Goal: Navigation & Orientation: Go to known website

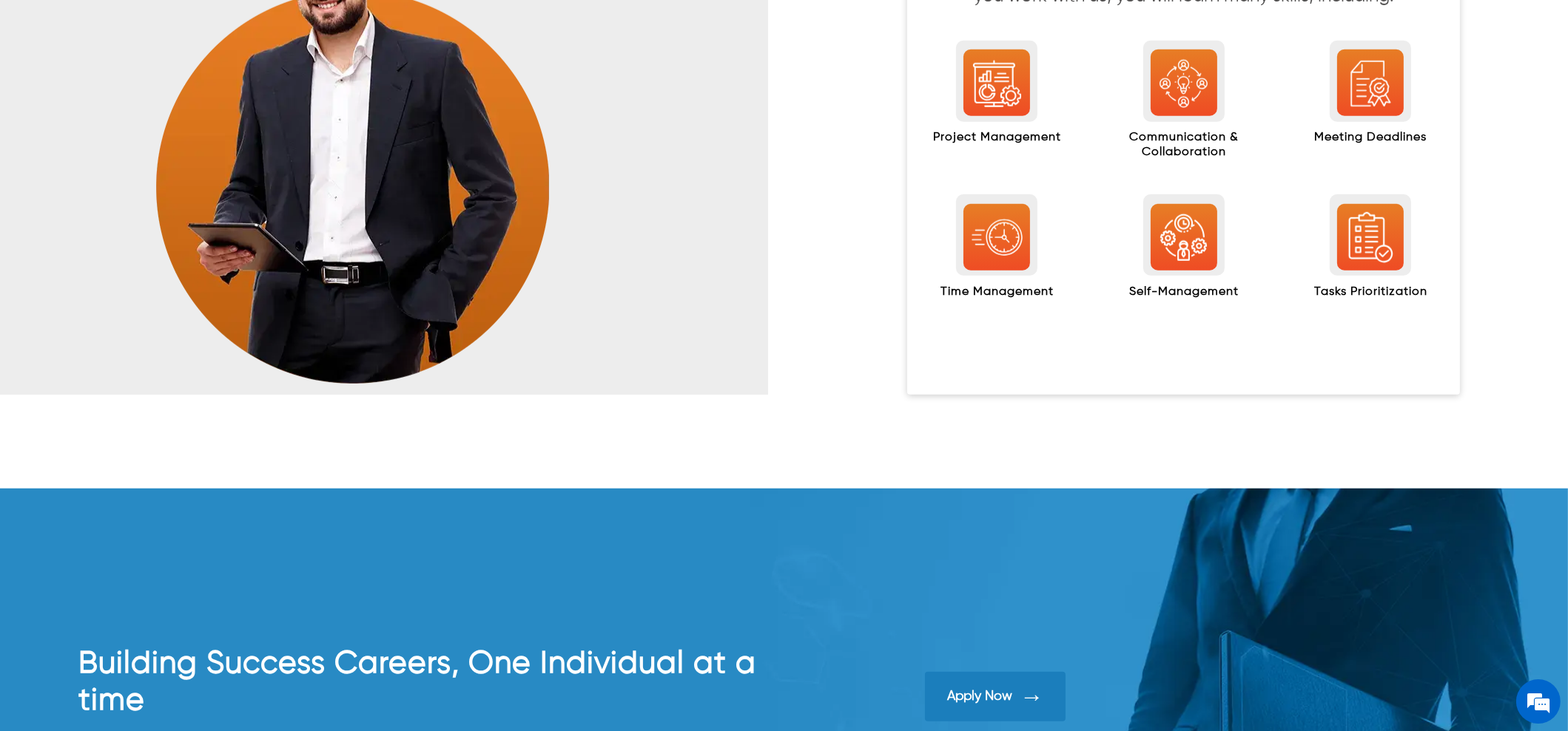
scroll to position [2211, 0]
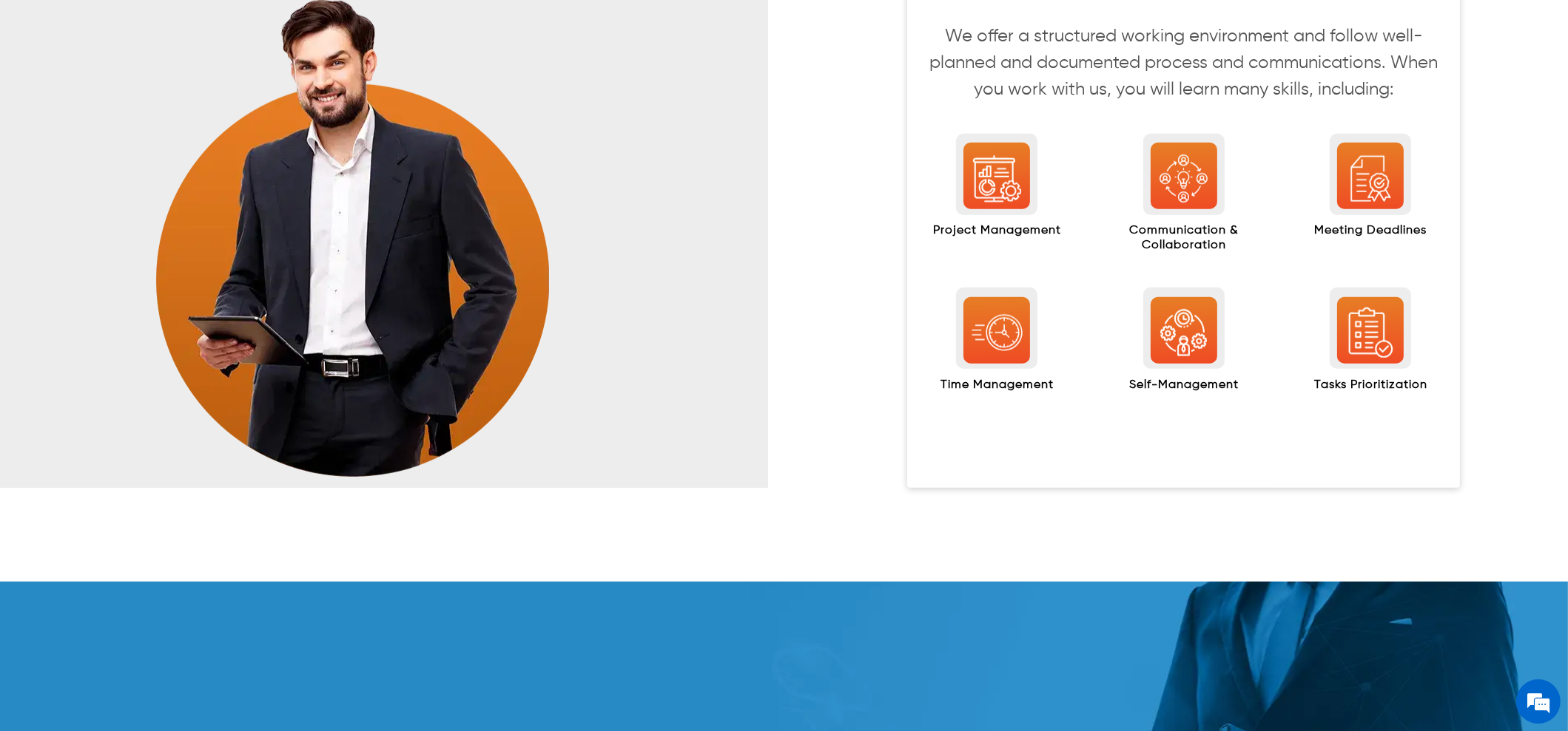
click at [992, 227] on h2 "Project Management" at bounding box center [997, 234] width 128 height 22
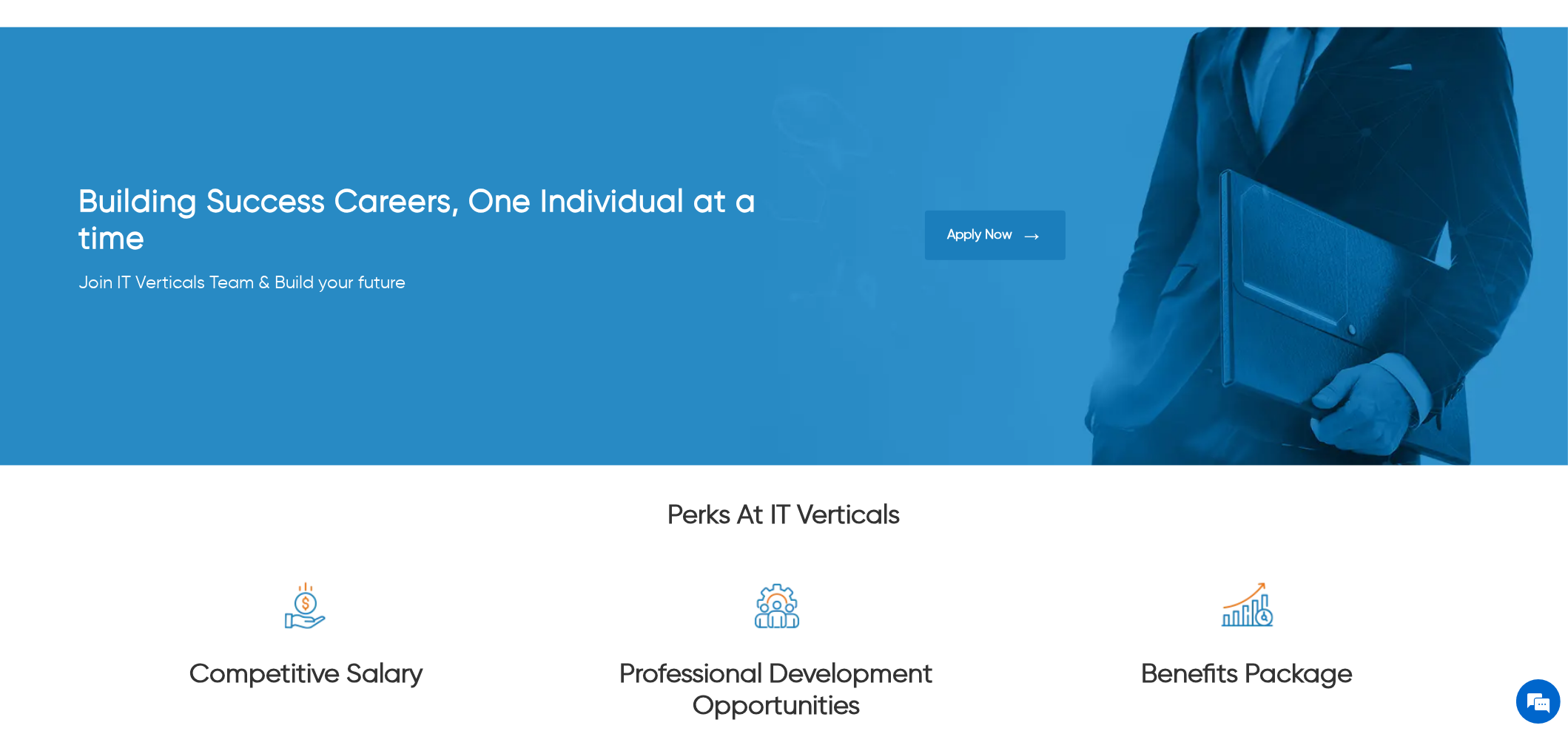
scroll to position [3135, 0]
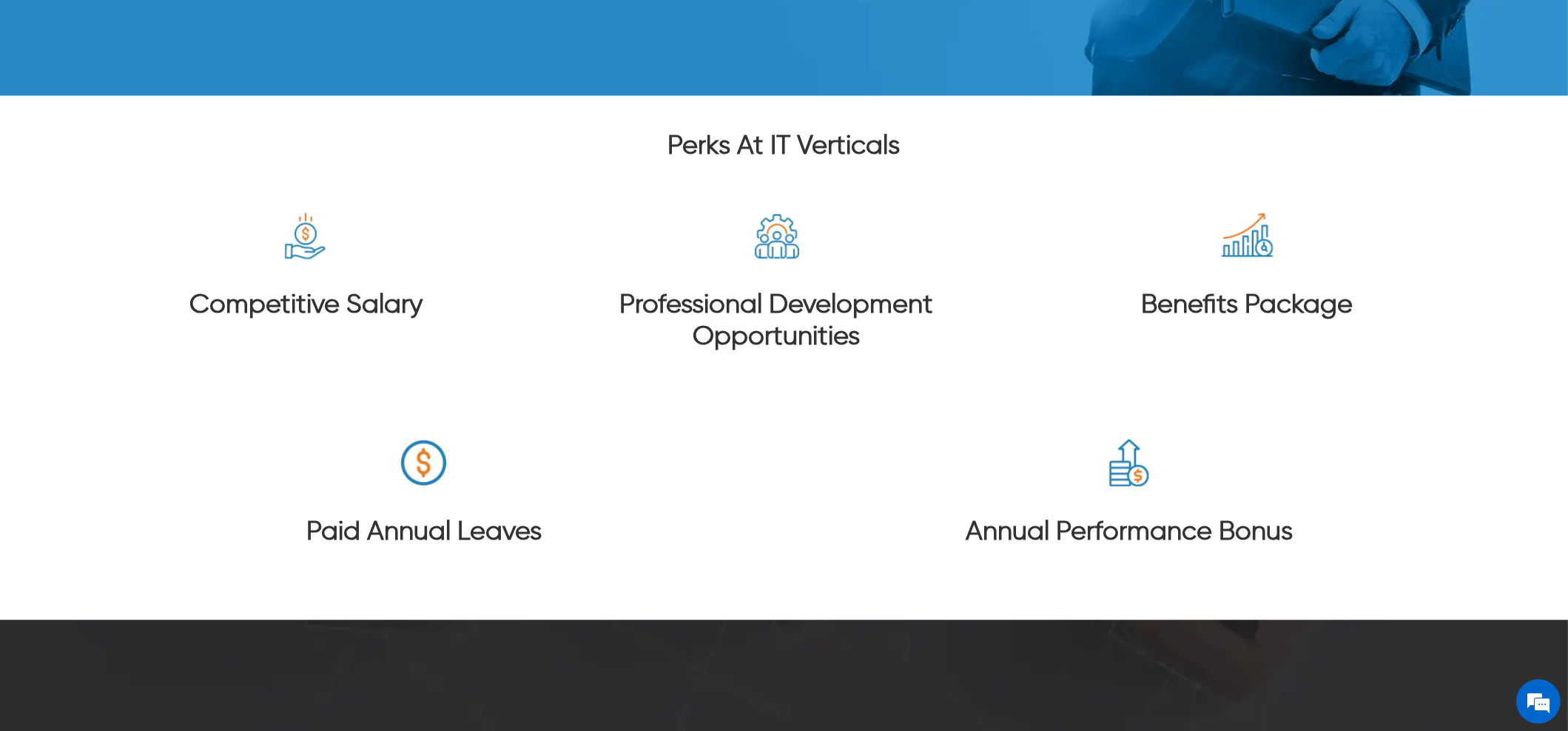
click at [293, 243] on img at bounding box center [305, 236] width 55 height 55
click at [296, 242] on img at bounding box center [305, 236] width 55 height 55
click at [296, 243] on img at bounding box center [305, 236] width 55 height 55
drag, startPoint x: 261, startPoint y: 246, endPoint x: 1369, endPoint y: 599, distance: 1162.9
click at [1464, 612] on div "Perks At IT Verticals Competitive Salary Professional Development Opportunities…" at bounding box center [784, 358] width 1568 height 524
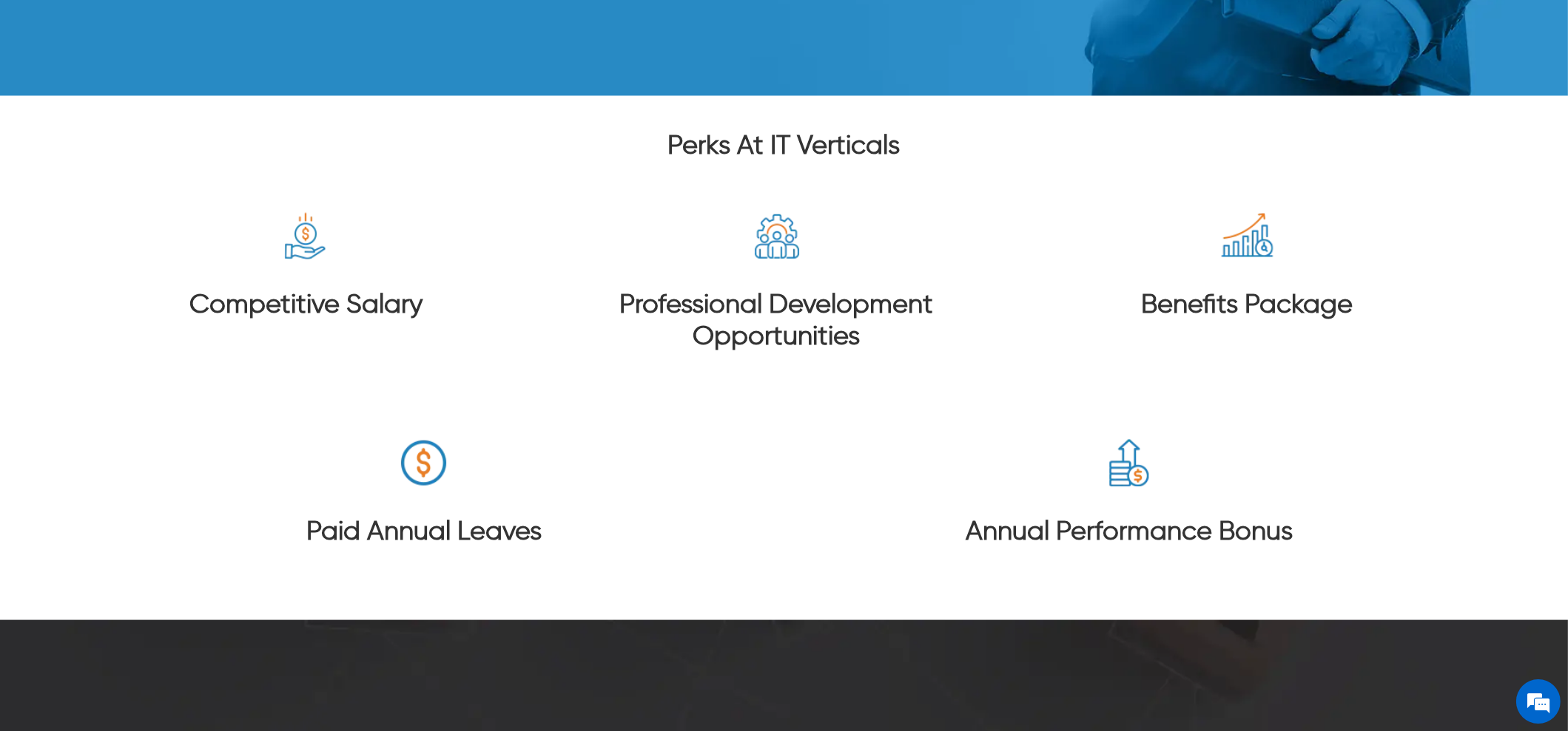
click at [374, 462] on div "Paid Annual Leaves" at bounding box center [424, 510] width 423 height 150
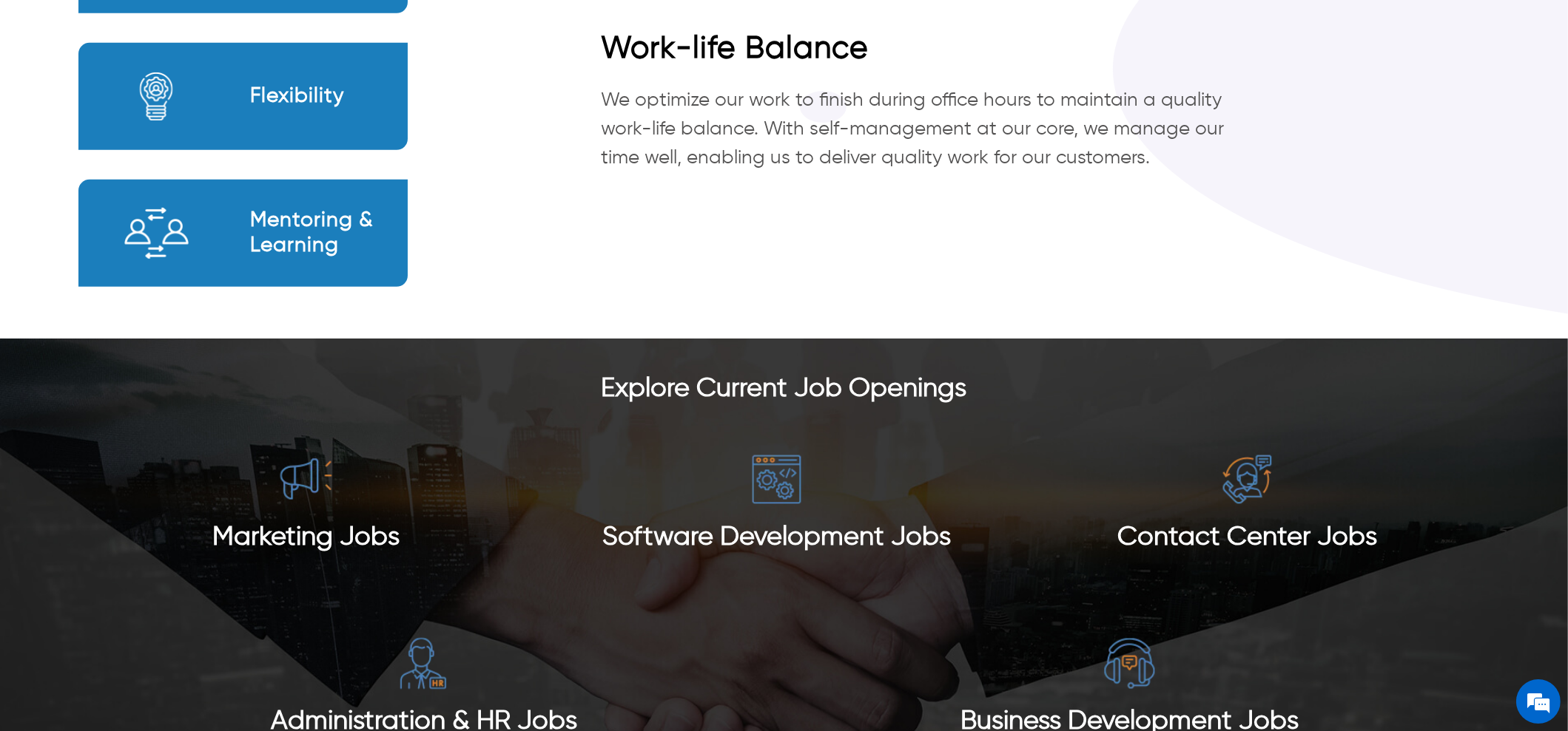
scroll to position [1472, 0]
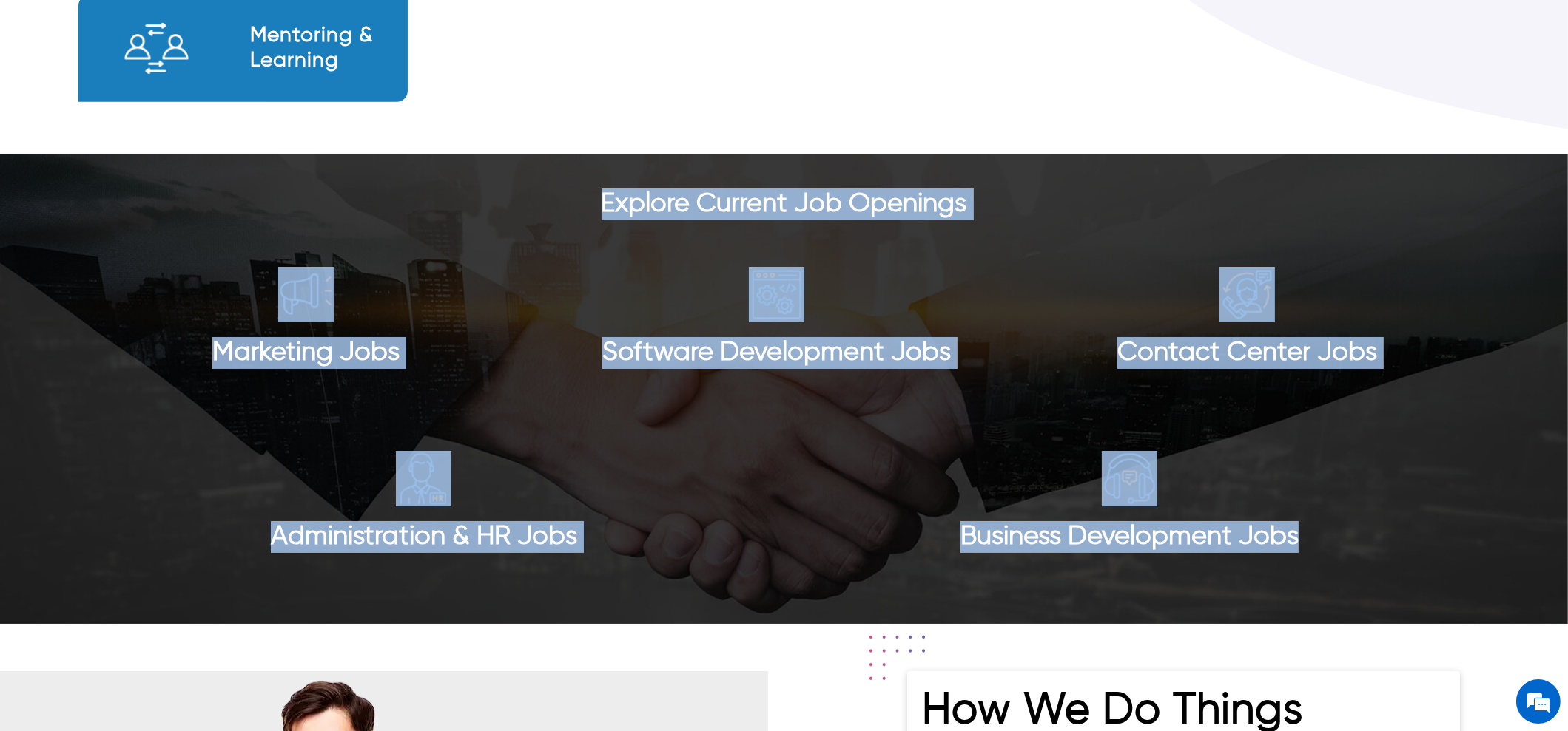
drag, startPoint x: 333, startPoint y: 206, endPoint x: 1406, endPoint y: 534, distance: 1122.0
click at [1406, 534] on div "Explore Current Job Openings Marketing Jobs Software Development Jobs Contact C…" at bounding box center [784, 389] width 1568 height 470
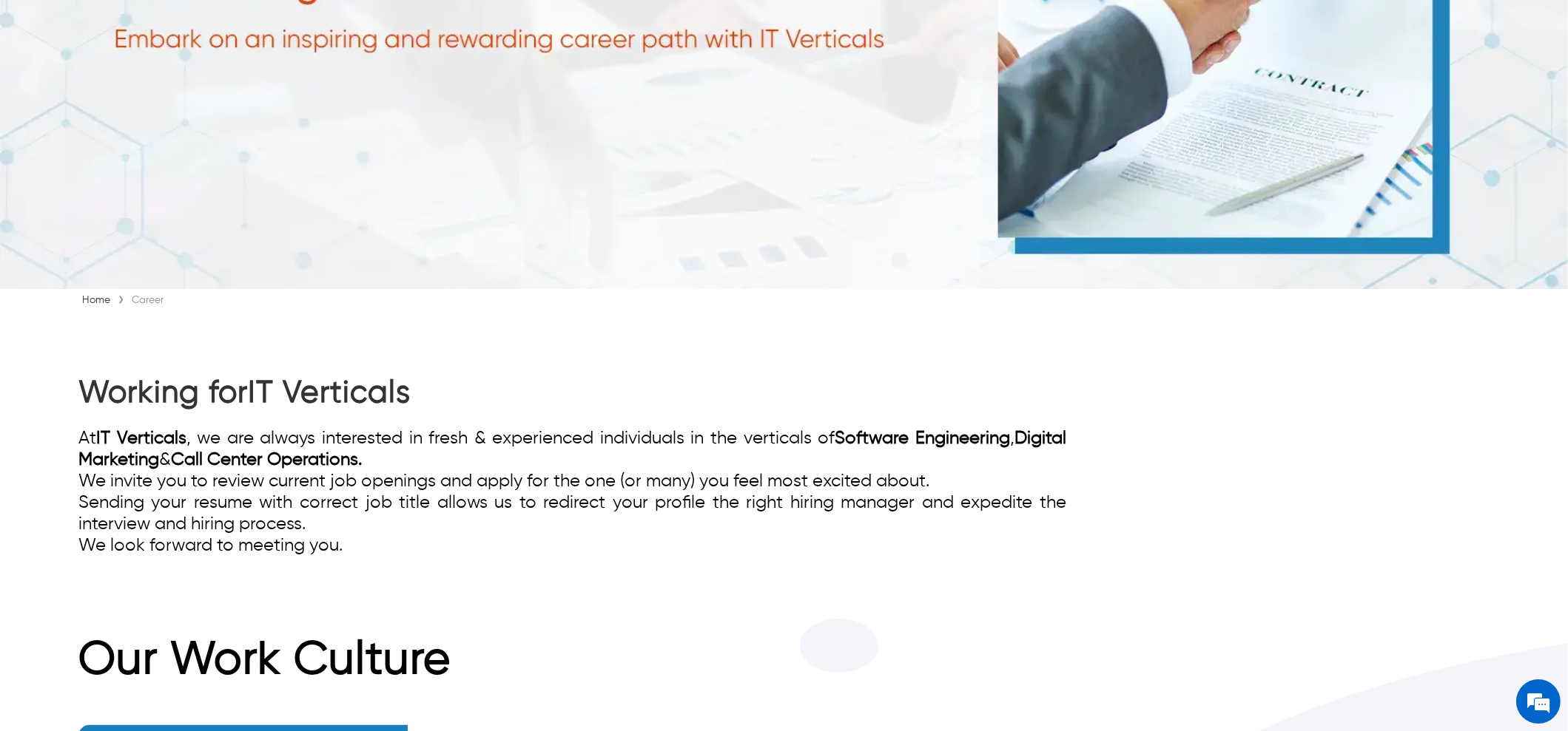
scroll to position [0, 0]
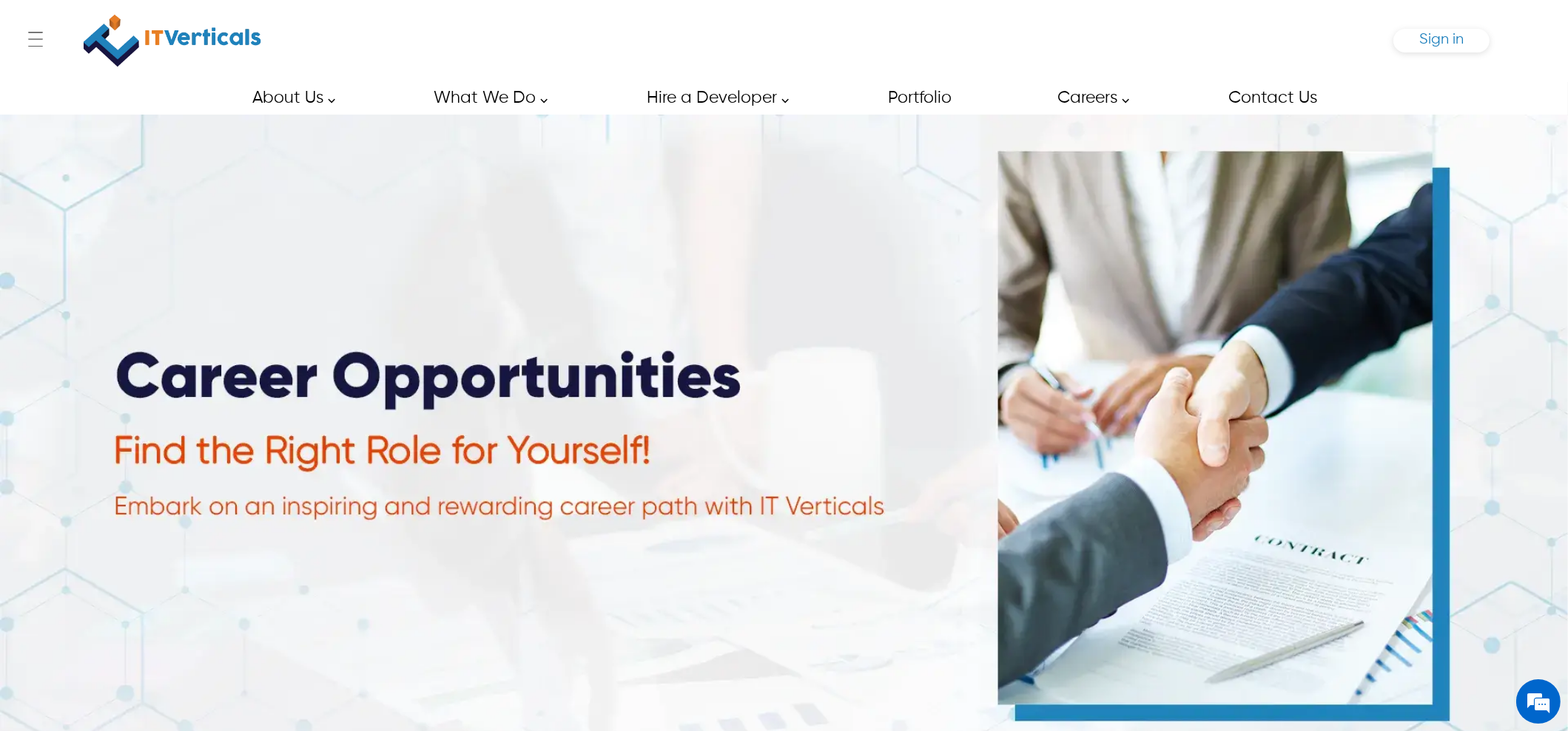
click at [1426, 33] on span "Sign in" at bounding box center [1441, 39] width 45 height 16
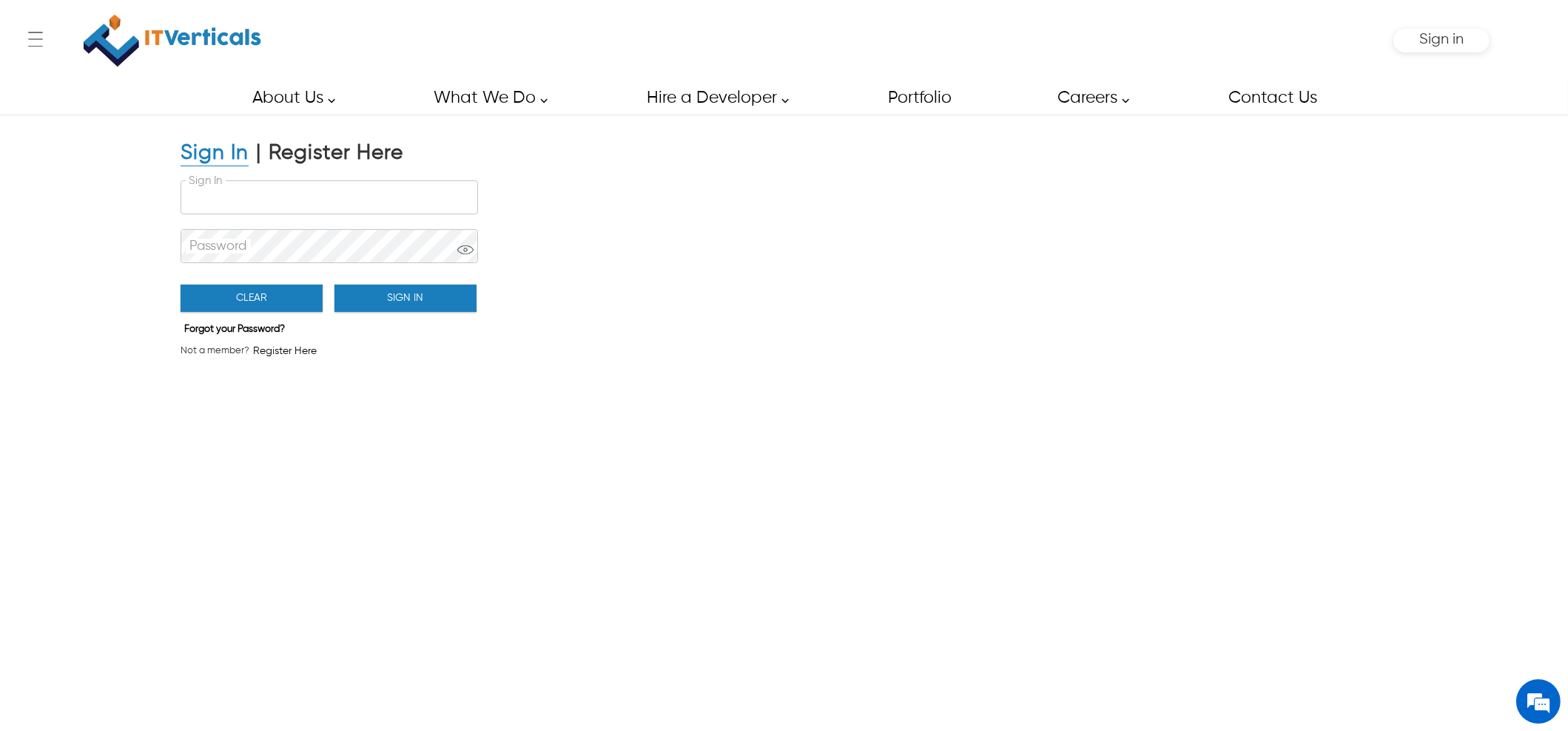
type input "**********"
click at [404, 296] on button "Sign In" at bounding box center [405, 298] width 142 height 28
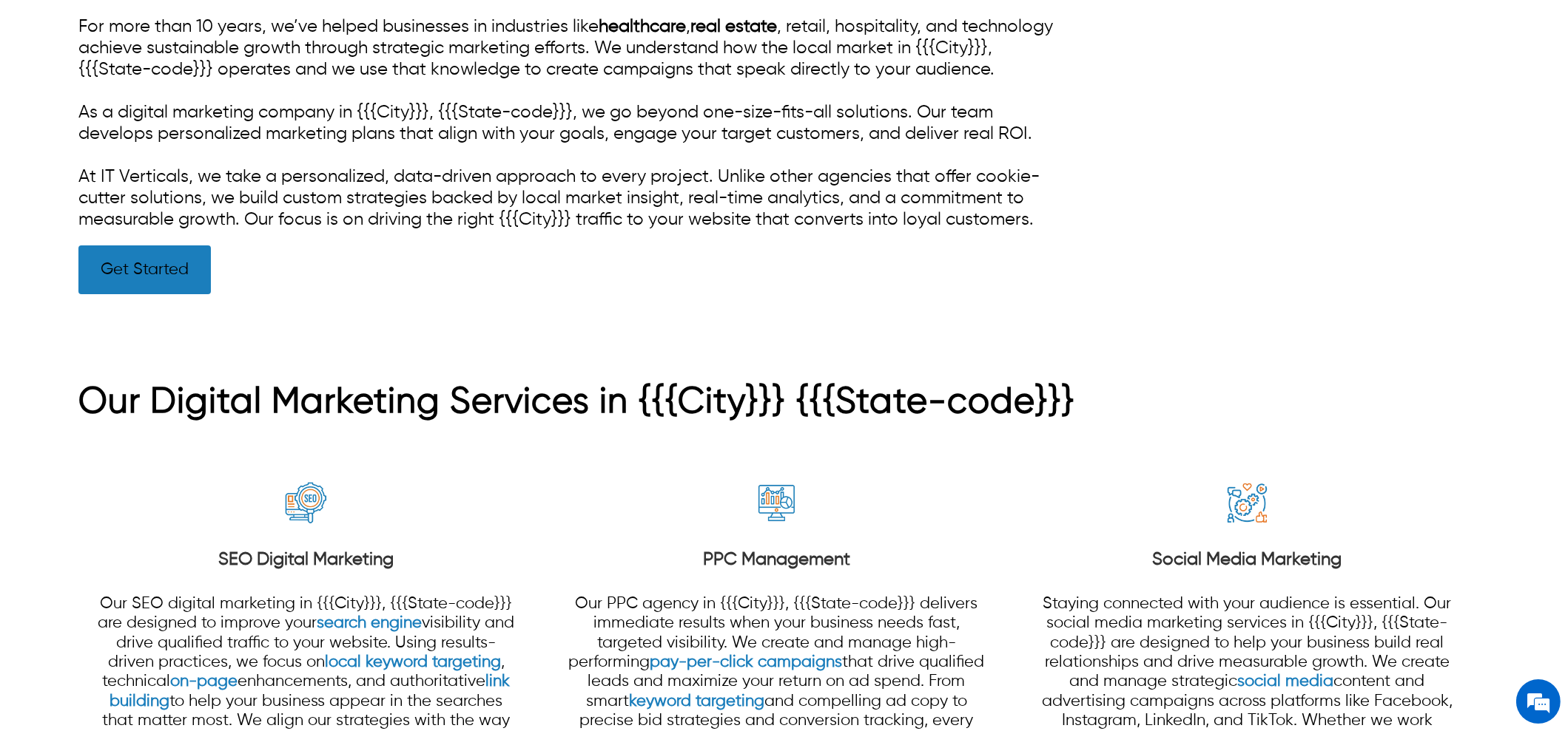
scroll to position [555, 0]
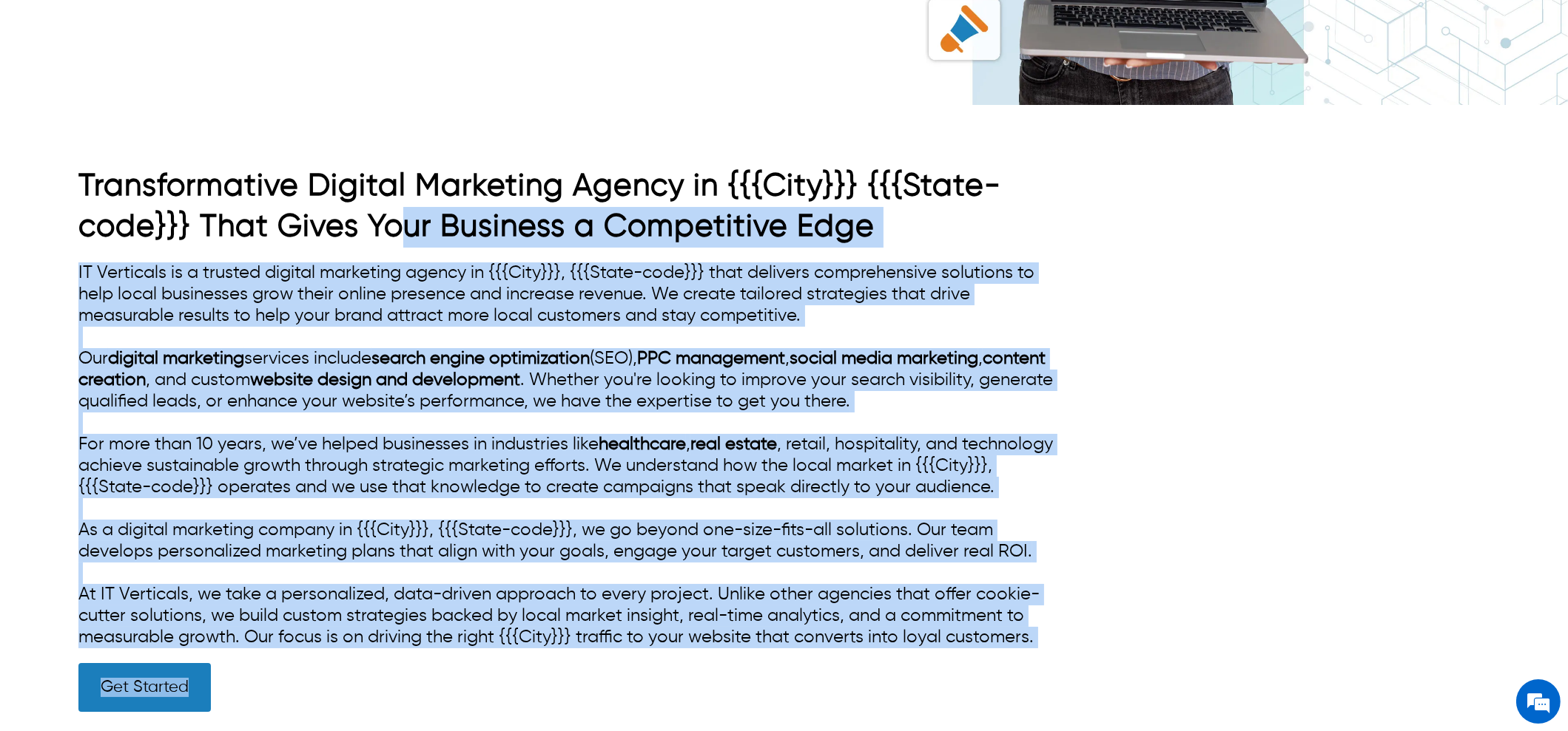
drag, startPoint x: 404, startPoint y: 242, endPoint x: 793, endPoint y: 665, distance: 574.7
click at [793, 665] on div "Transformative Digital Marketing Agency in {{{City}}} {{{State-code}}} That Giv…" at bounding box center [572, 438] width 988 height 545
click at [1106, 527] on div "Transformative Digital Marketing Agency in {{{City}}} {{{State-code}}} That Giv…" at bounding box center [784, 432] width 1411 height 654
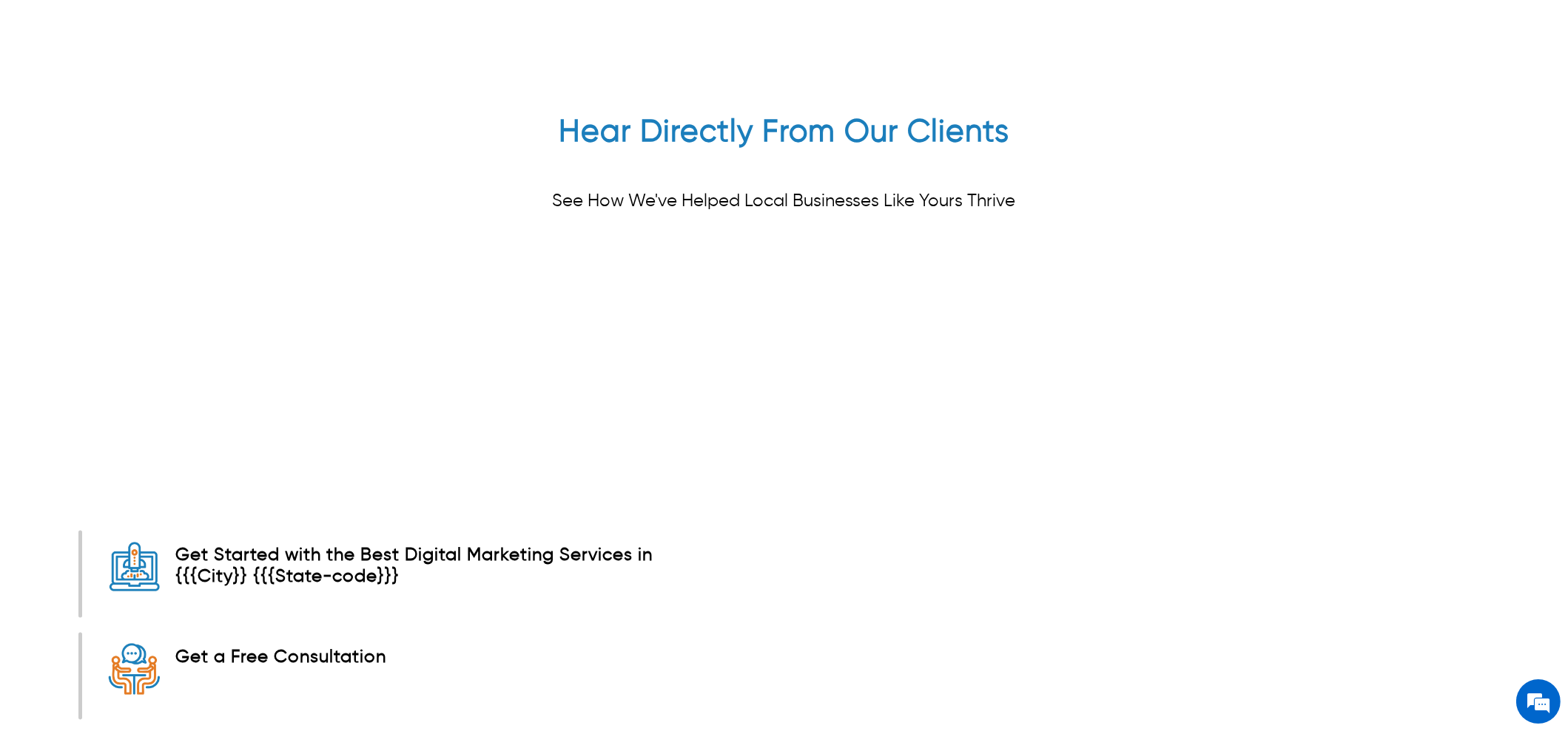
scroll to position [4805, 0]
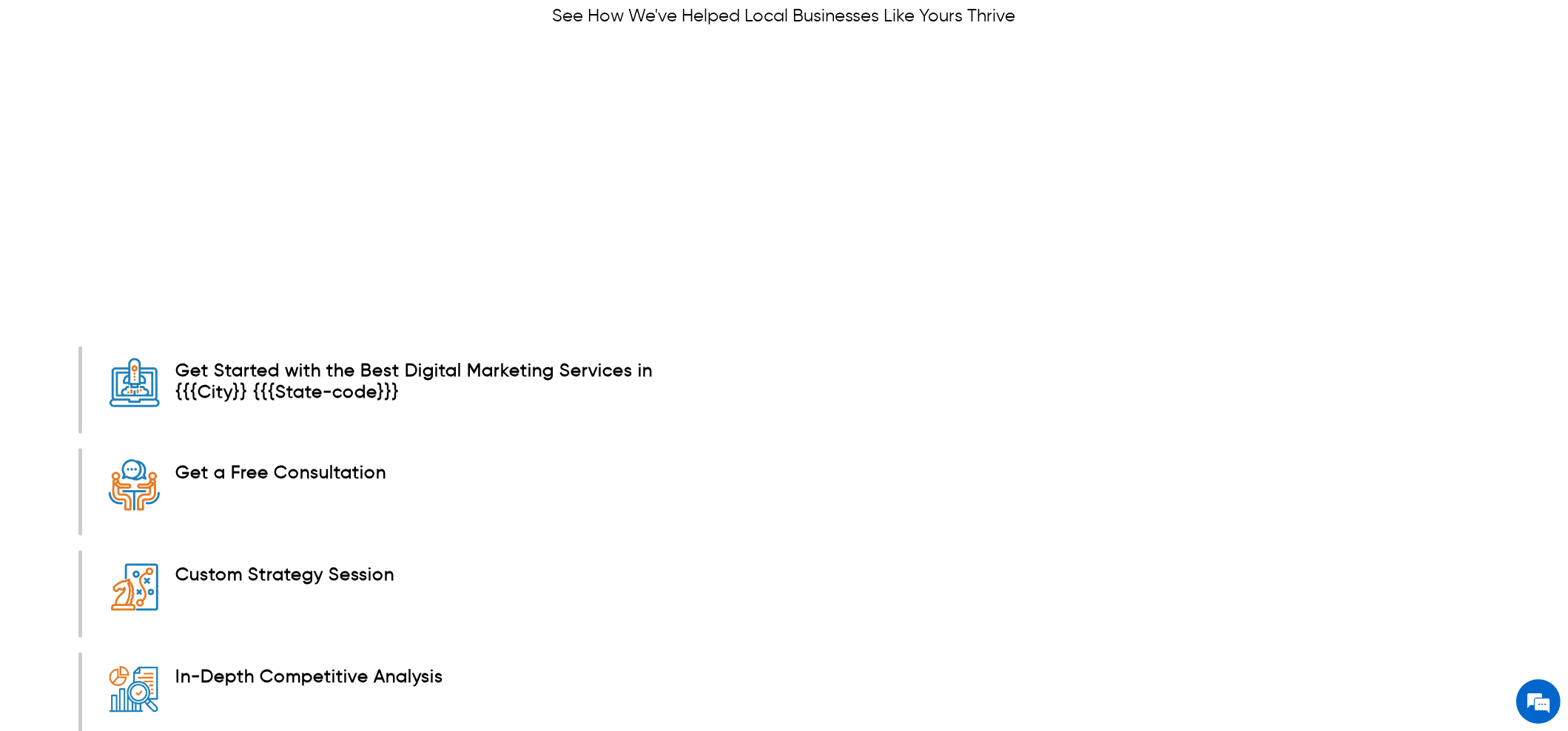
click at [257, 284] on div "" We partnered with IT Verticals for SEO and PPC, and the results have been out…" at bounding box center [784, 188] width 1568 height 257
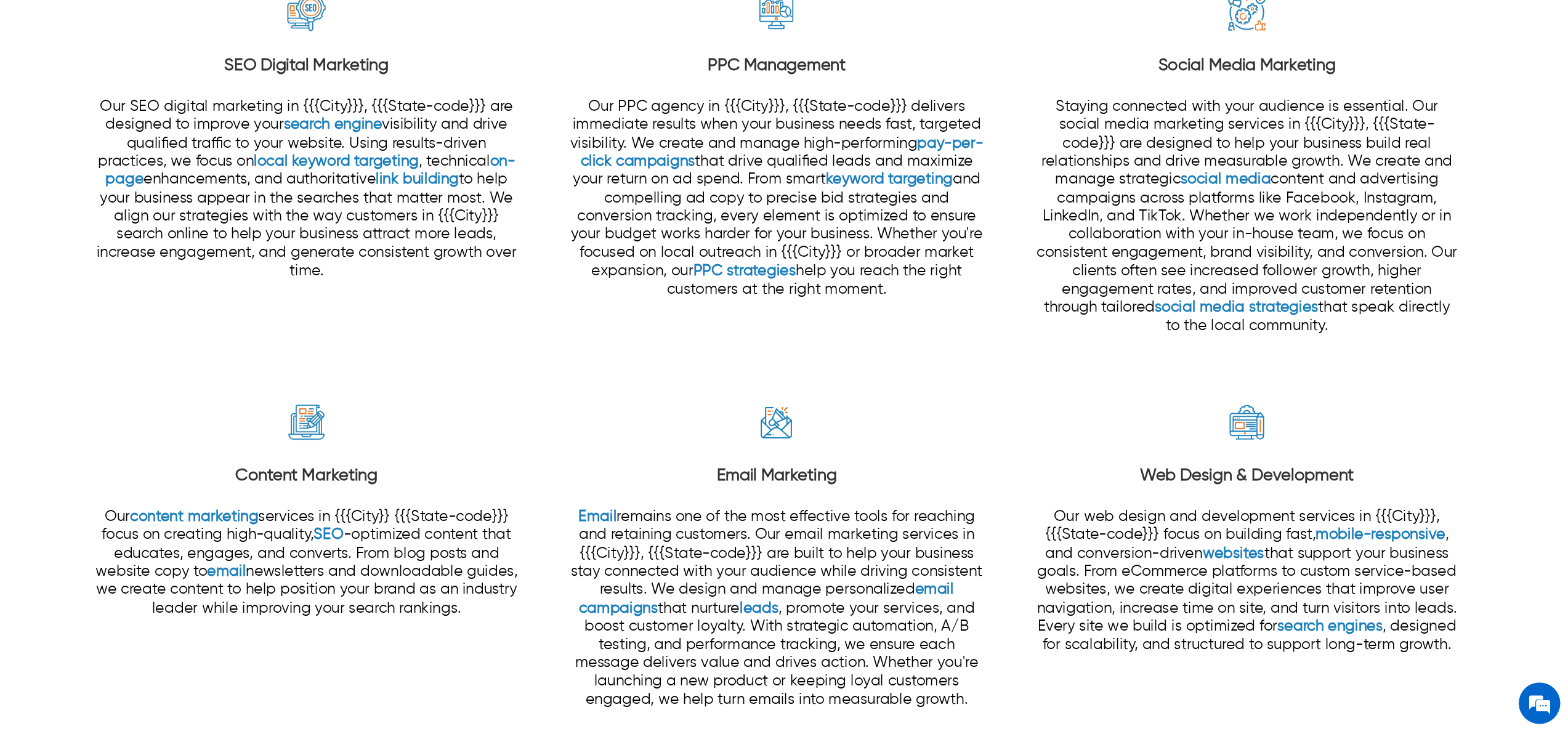
scroll to position [1243, 0]
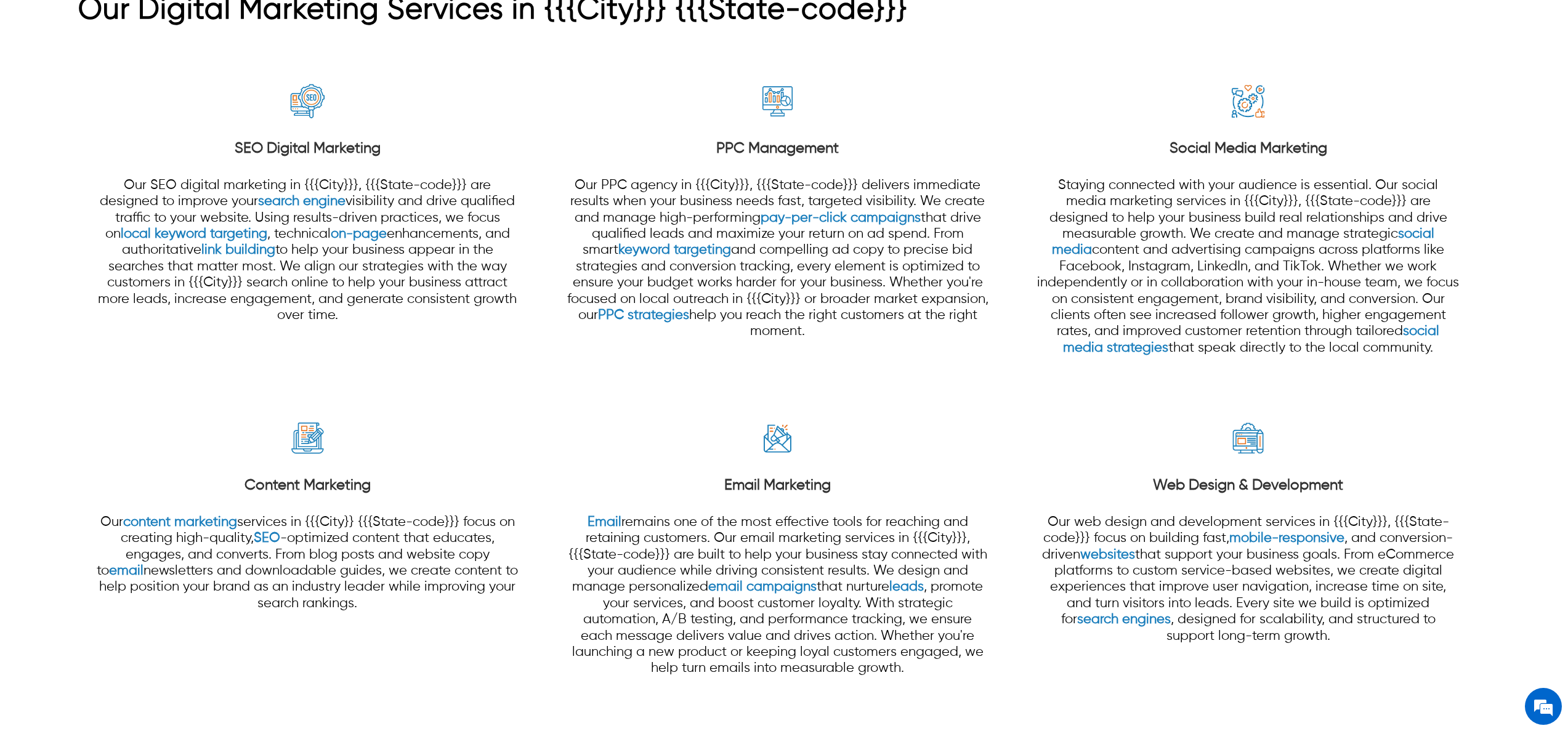
drag, startPoint x: 1228, startPoint y: 1, endPoint x: 361, endPoint y: 379, distance: 945.8
click at [360, 376] on div "Content Marketing Our content marketing services in {{{City}} {{{State-code}}} …" at bounding box center [307, 533] width 423 height 321
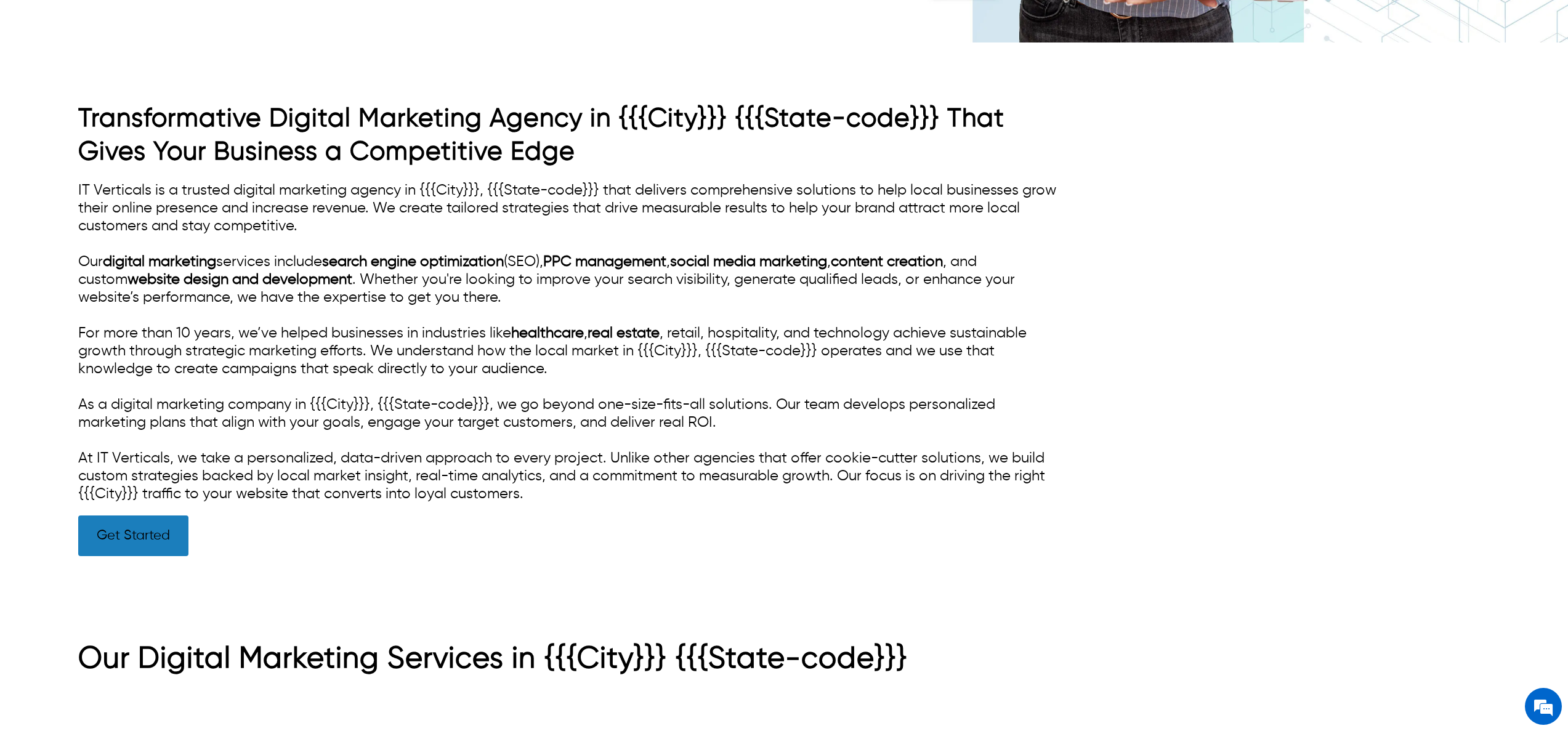
scroll to position [0, 0]
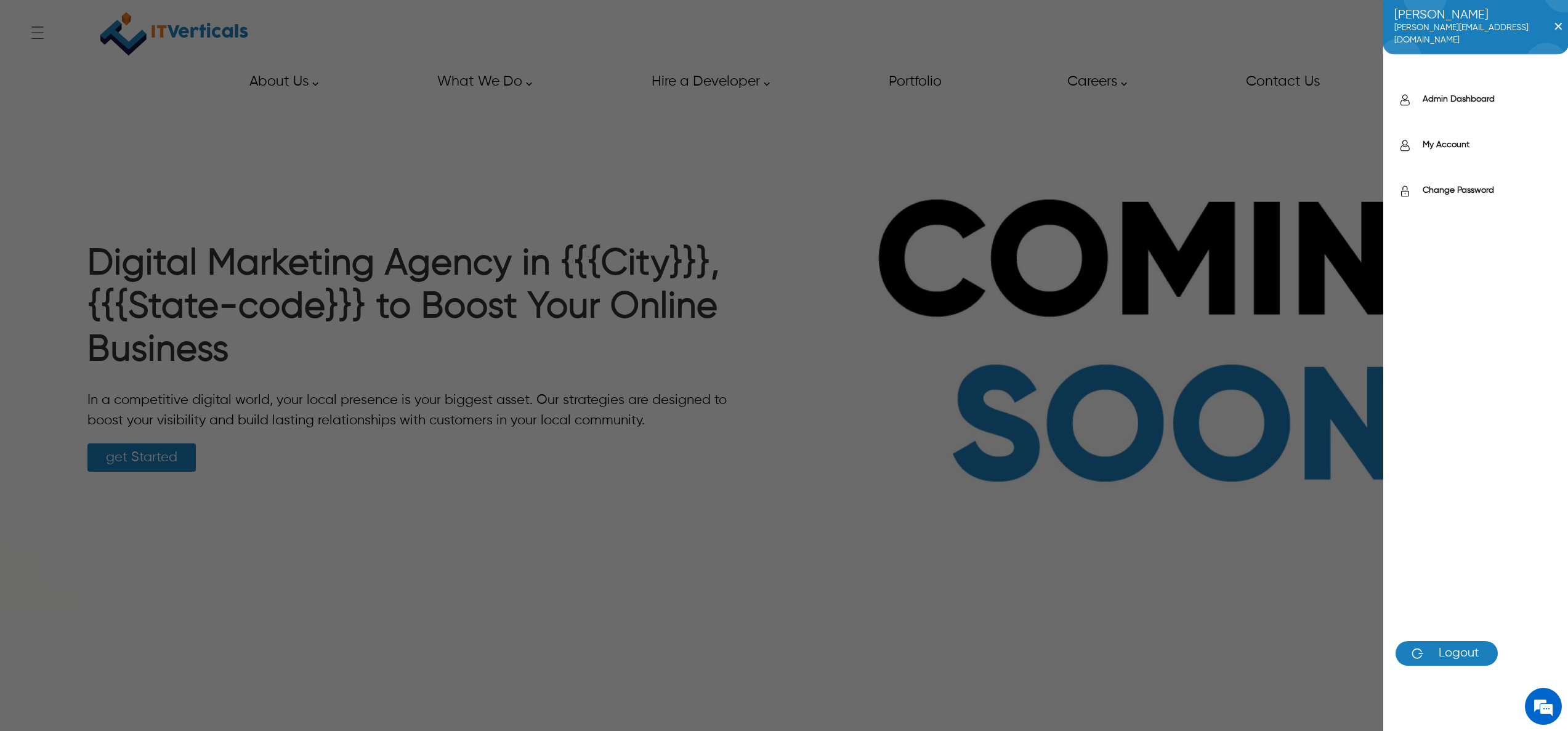
click at [1461, 27] on div "Ahmad ahmad@itverticals.com ✕ Admin Dashboard My Account Change Password Logout" at bounding box center [1457, 34] width 64 height 25
click at [1476, 97] on label "Admin Dashboard" at bounding box center [1489, 99] width 133 height 12
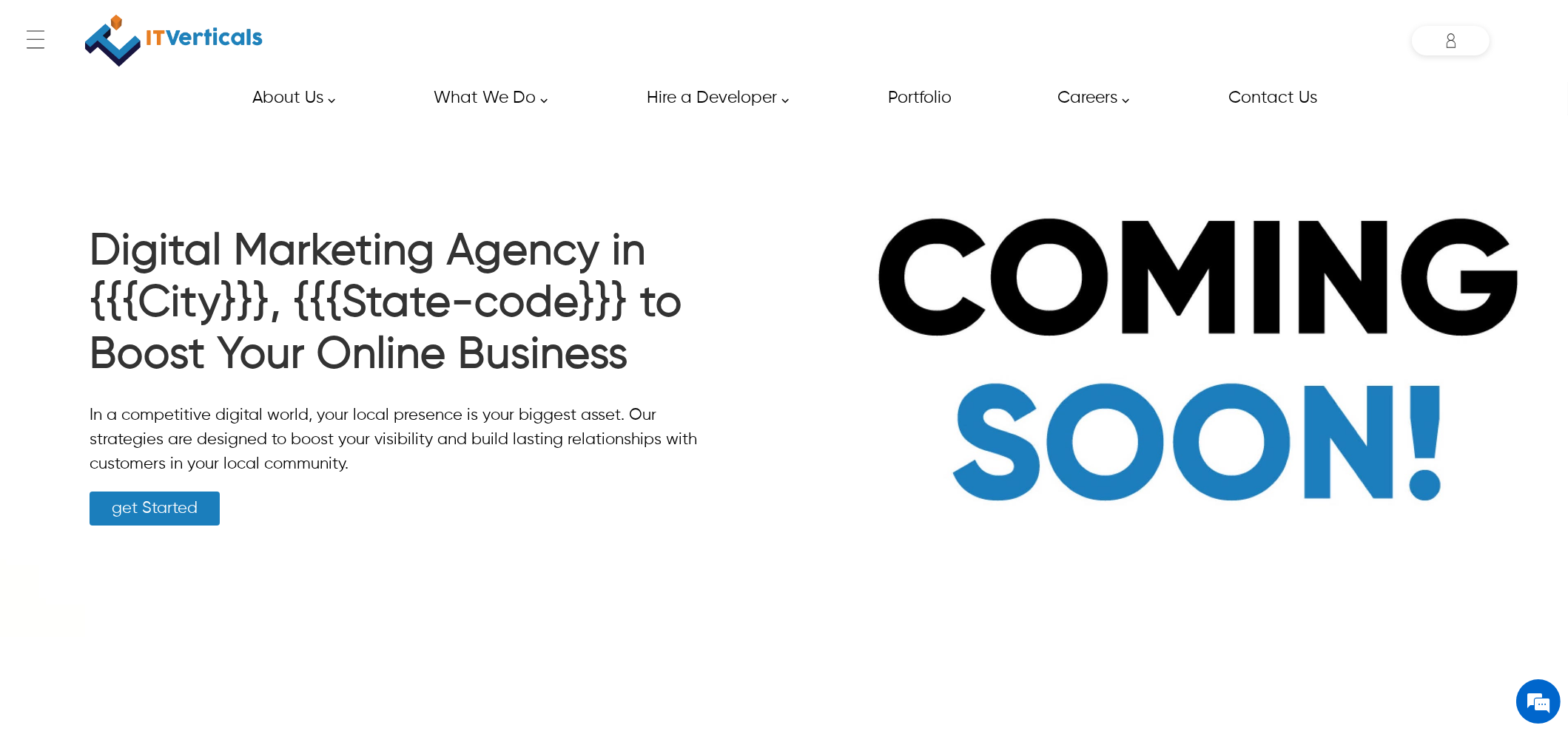
click at [192, 33] on img at bounding box center [174, 40] width 177 height 66
